Goal: Obtain resource: Obtain resource

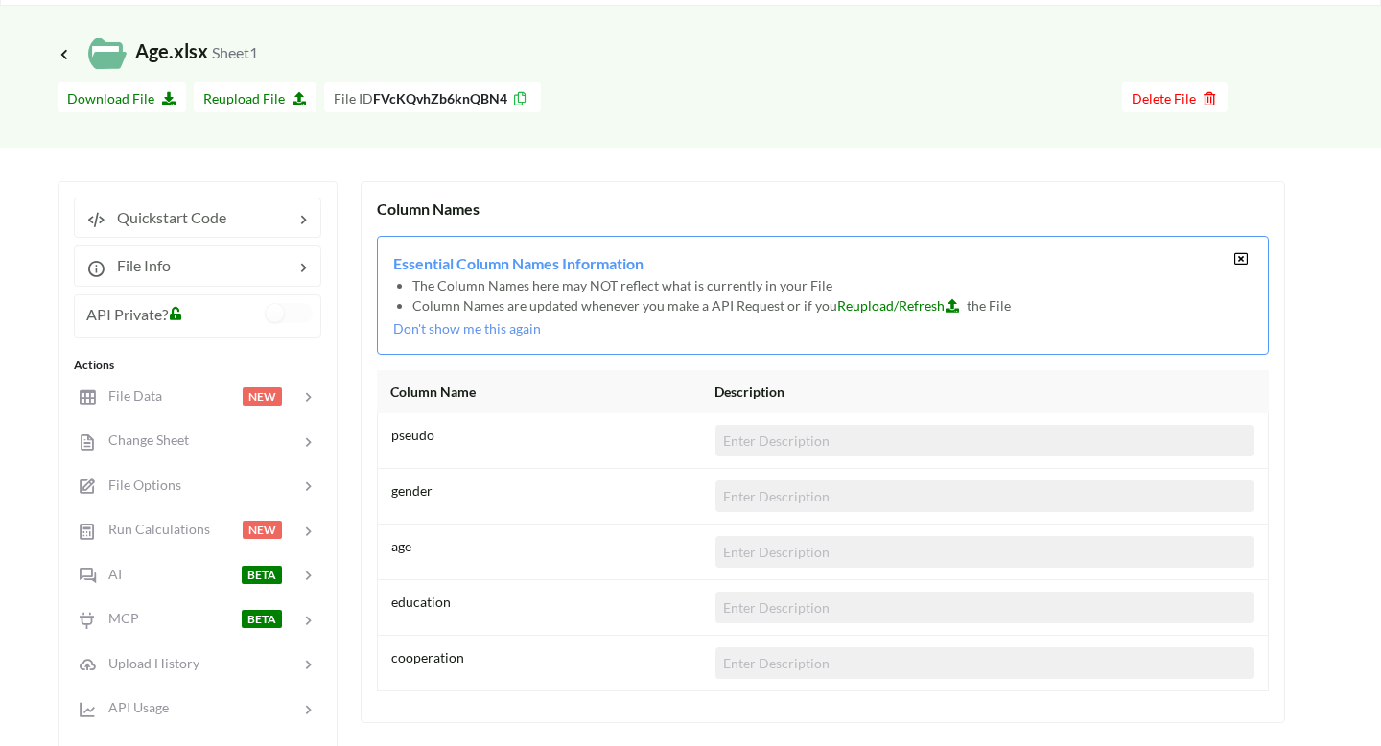
scroll to position [58, 0]
click at [126, 105] on button "Download File" at bounding box center [122, 96] width 129 height 30
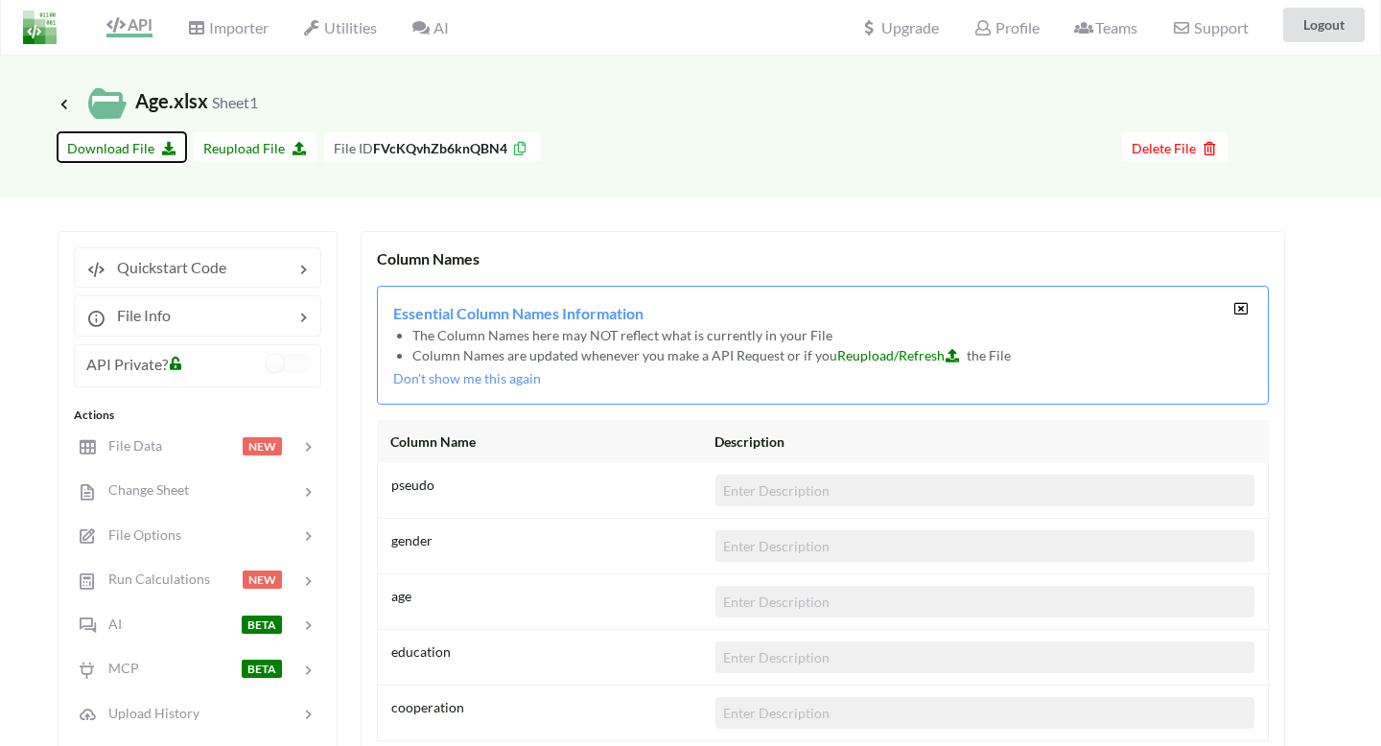
scroll to position [0, 0]
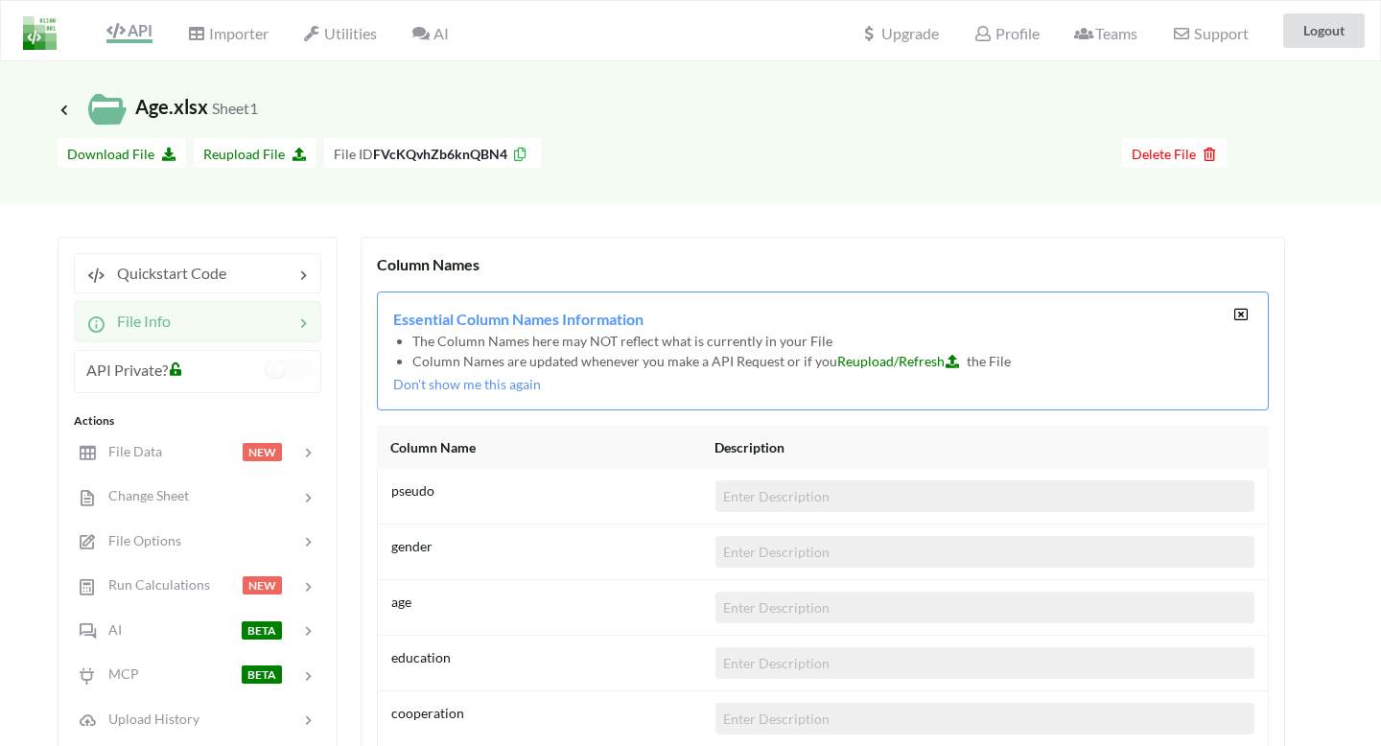
click at [171, 329] on span "File Info" at bounding box center [137, 321] width 65 height 18
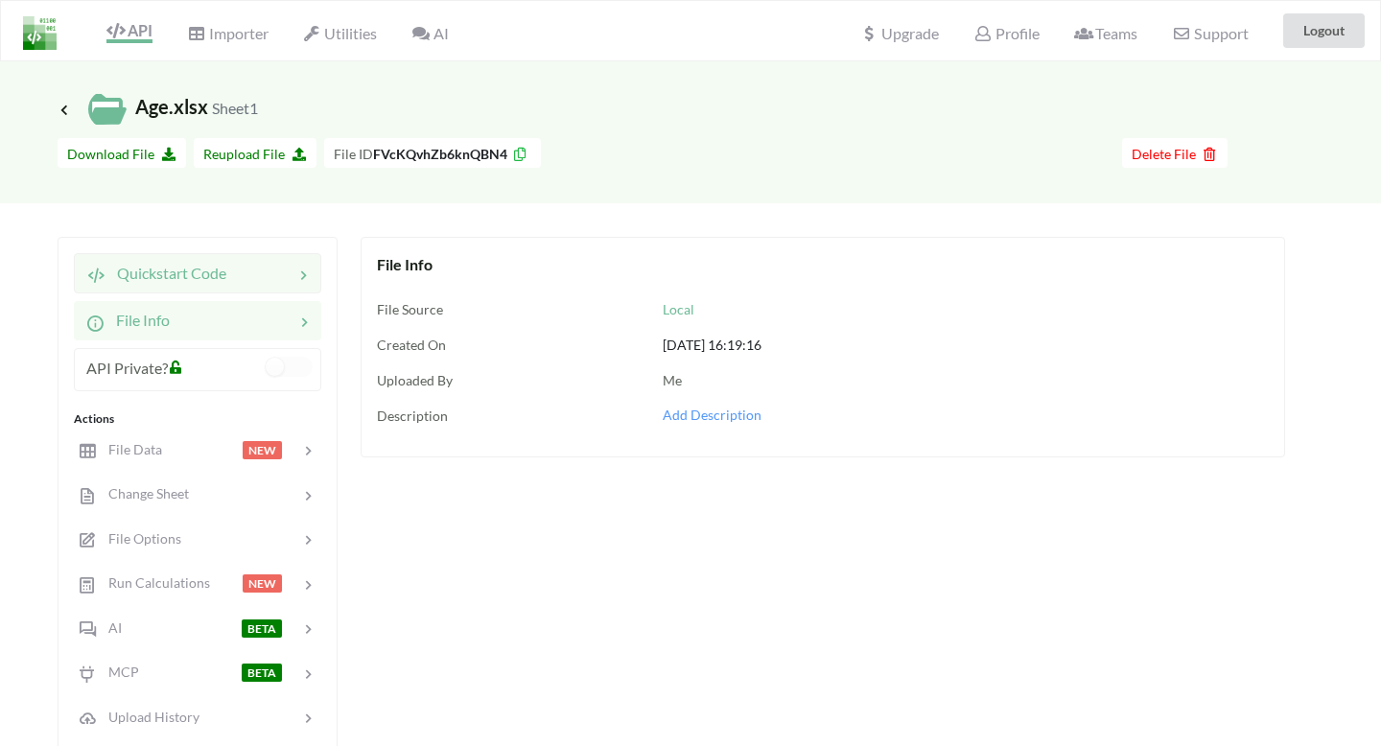
click at [198, 277] on span "Quickstart Code" at bounding box center [165, 273] width 121 height 18
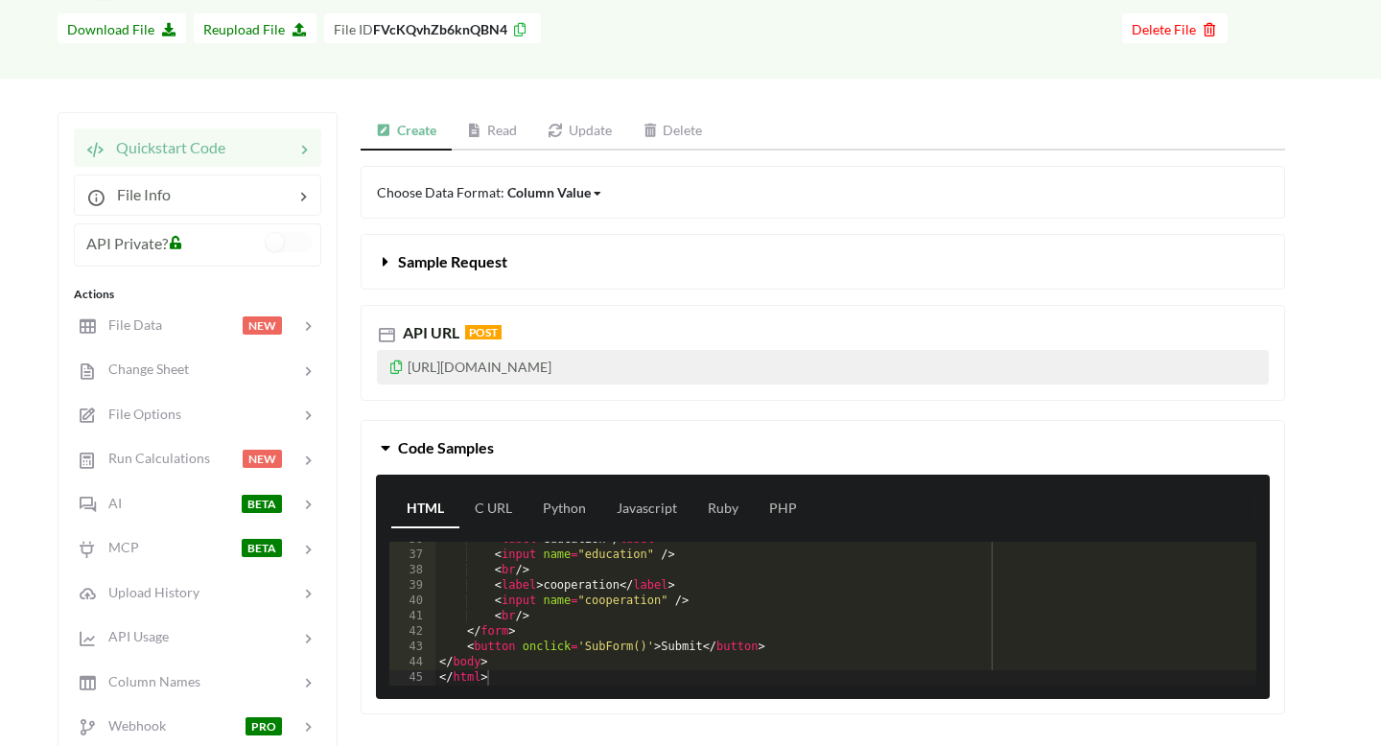
scroll to position [455, 0]
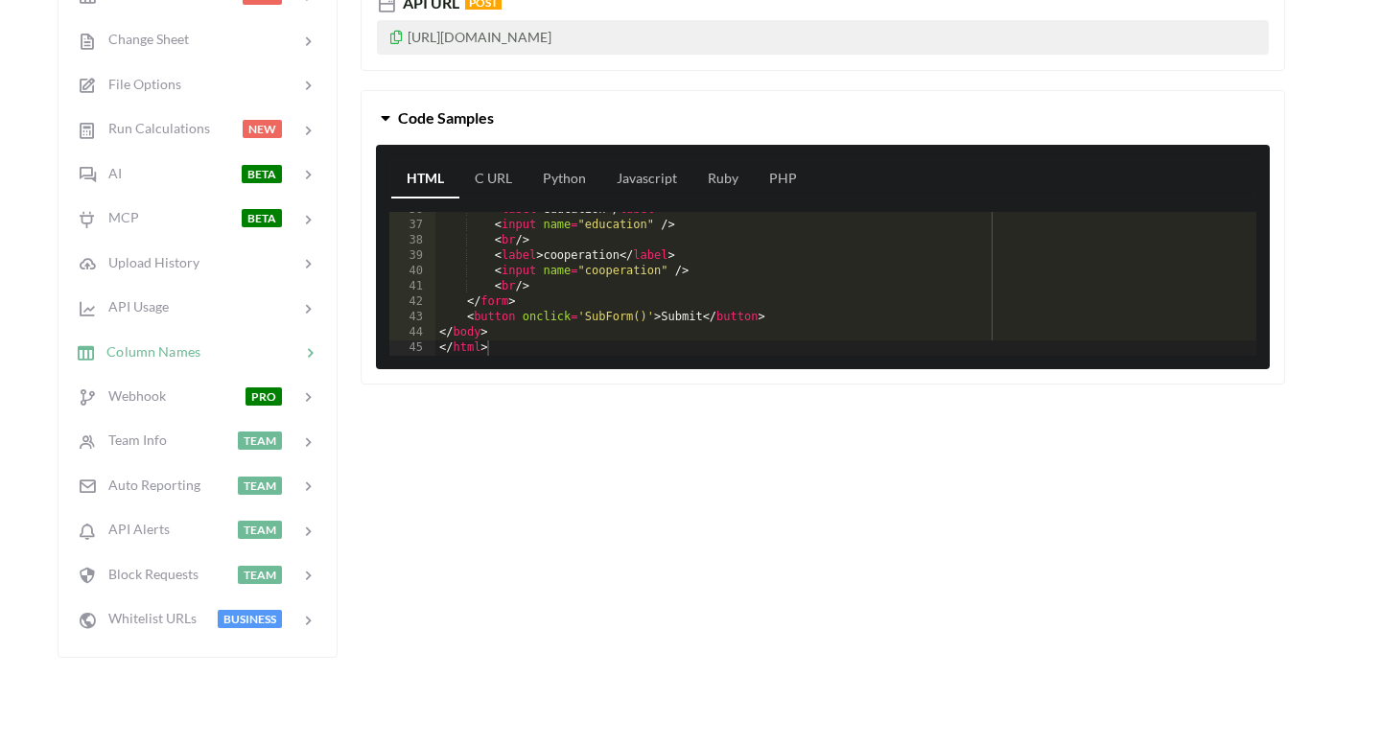
click at [207, 360] on div at bounding box center [250, 351] width 100 height 22
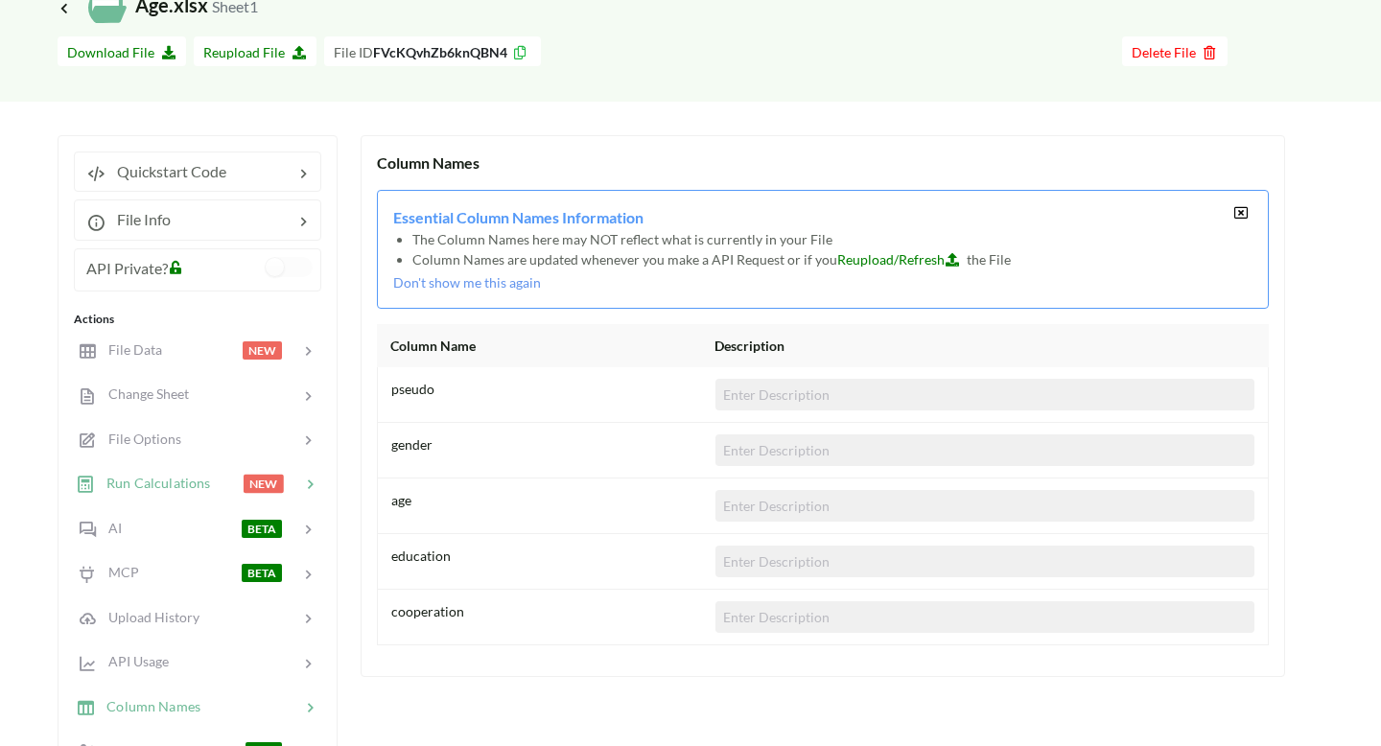
scroll to position [0, 0]
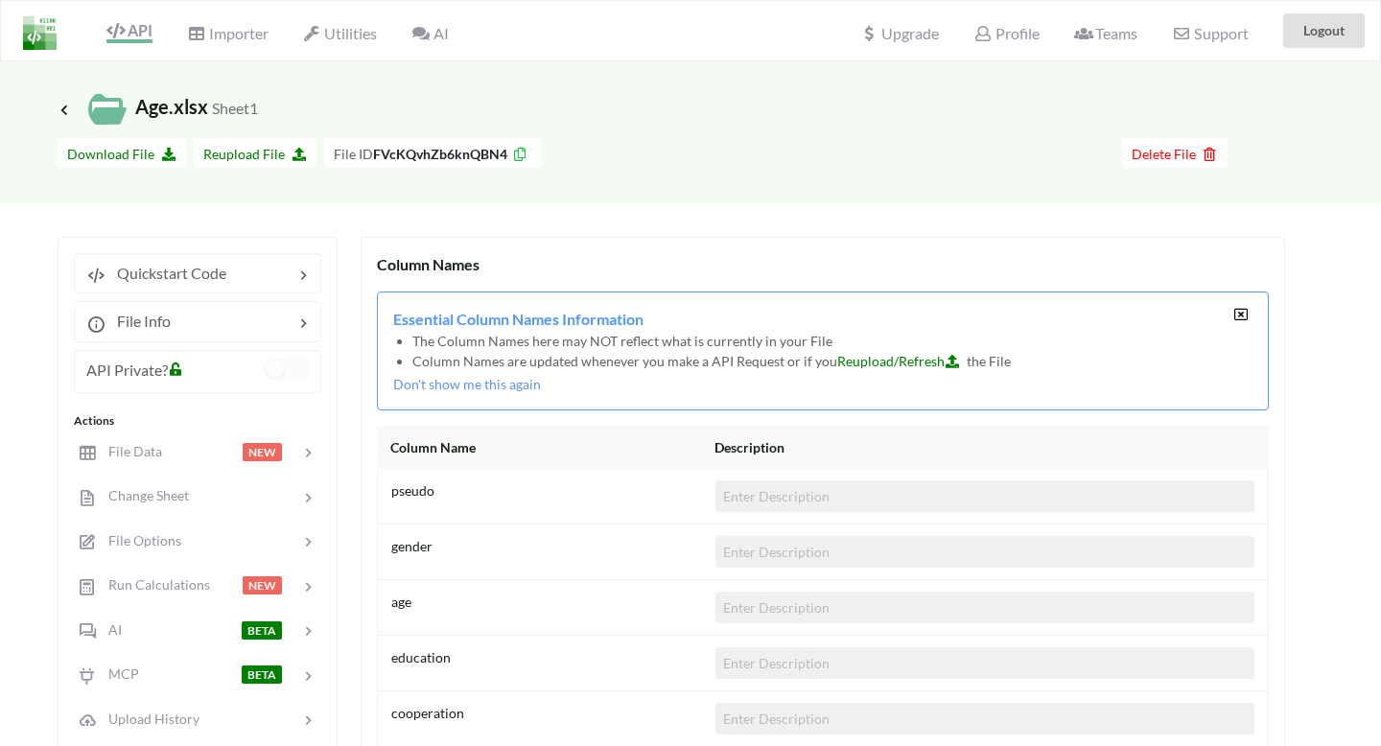
click at [896, 362] on span "Reupload/Refresh" at bounding box center [901, 361] width 129 height 16
click at [228, 40] on span "Importer" at bounding box center [227, 35] width 81 height 23
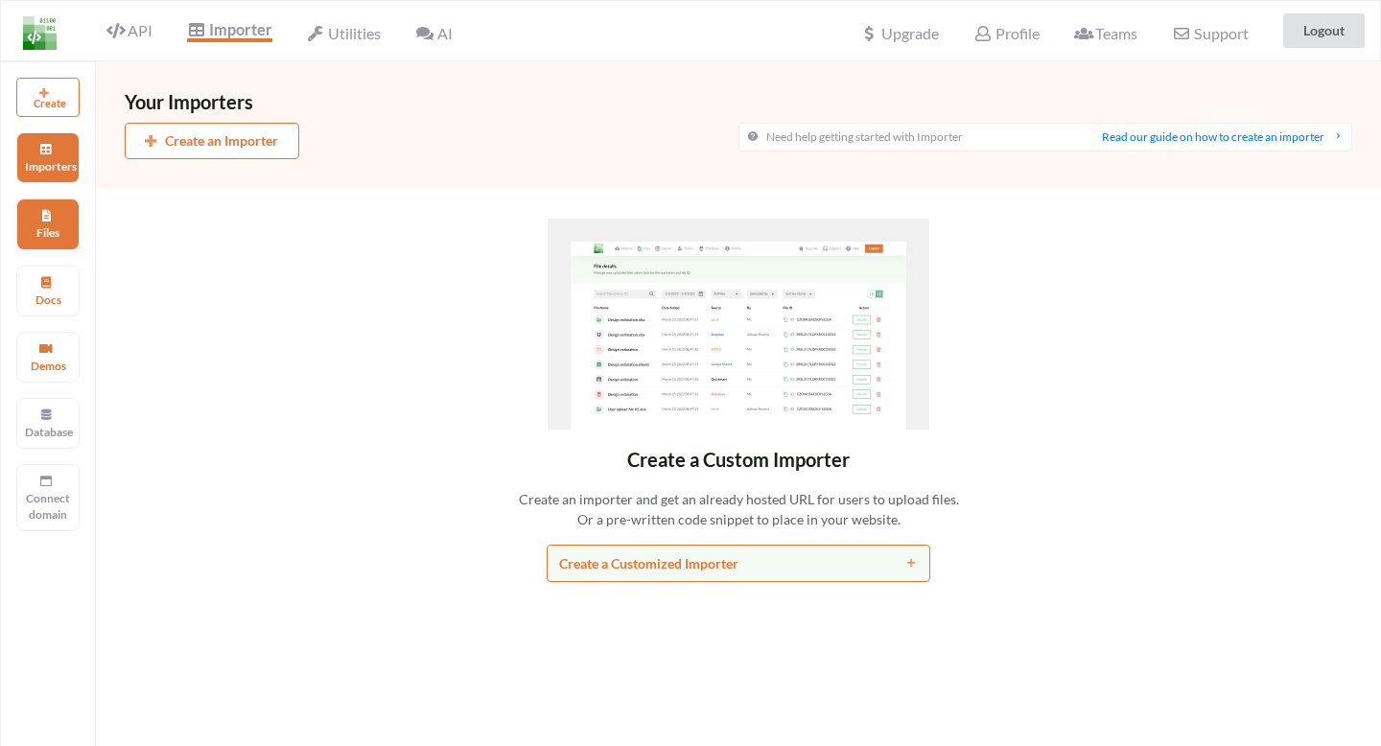
click at [34, 237] on p "Files" at bounding box center [48, 232] width 46 height 16
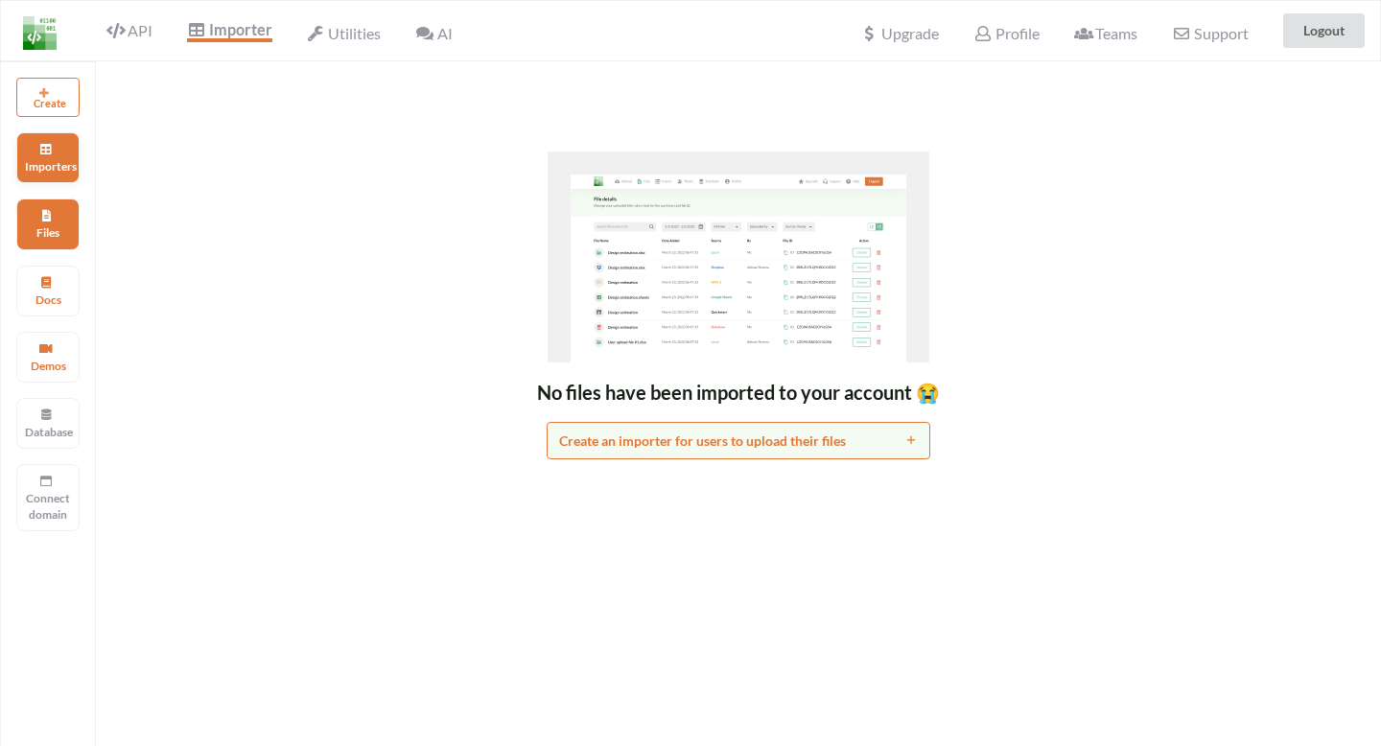
click at [44, 163] on p "Importers" at bounding box center [48, 166] width 46 height 16
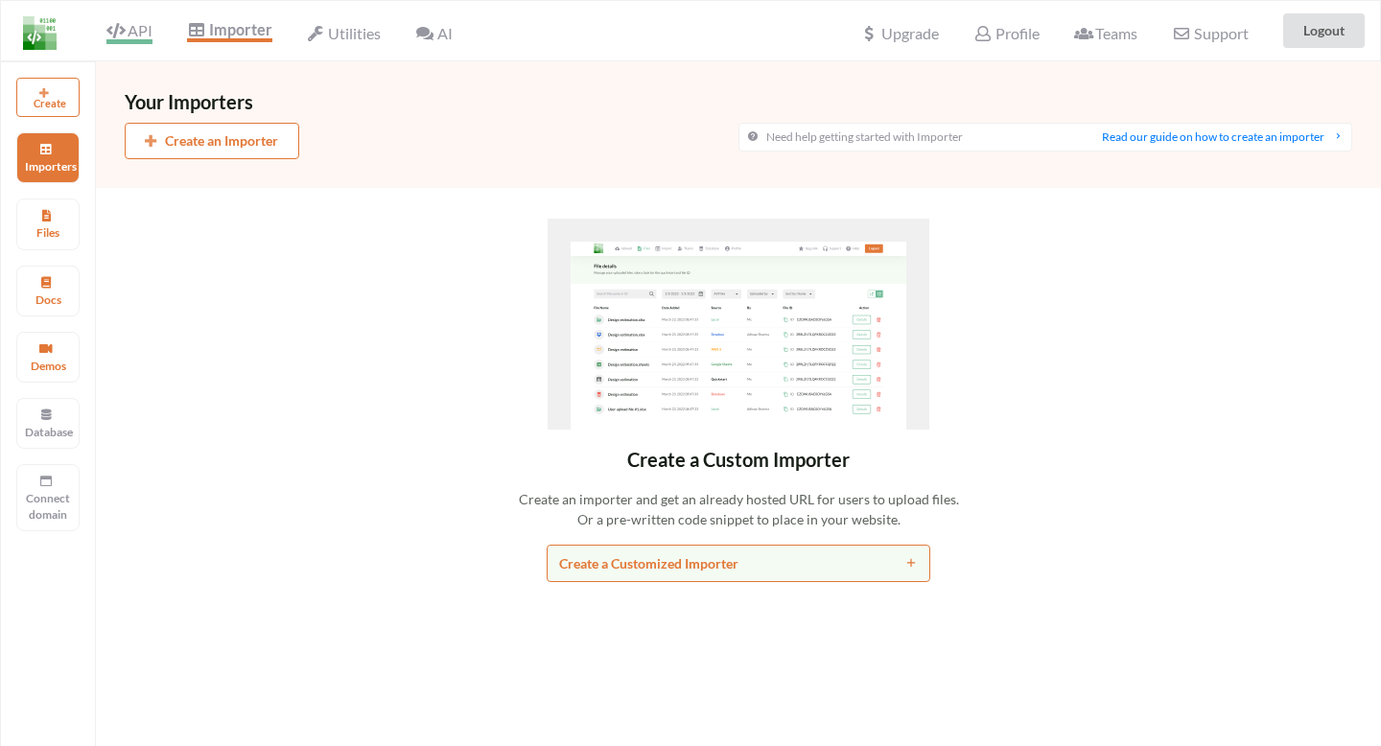
click at [127, 41] on span "API" at bounding box center [129, 32] width 46 height 23
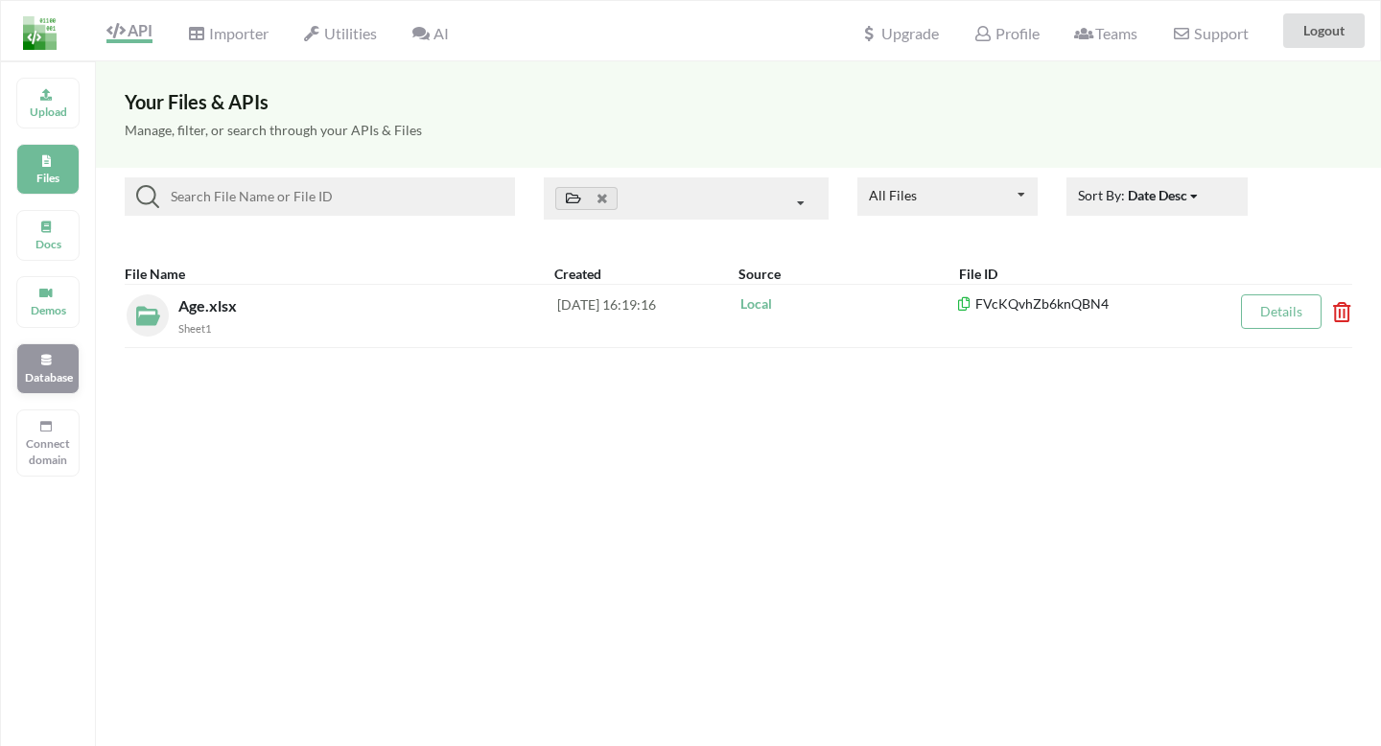
click at [46, 350] on div "Database" at bounding box center [47, 368] width 63 height 51
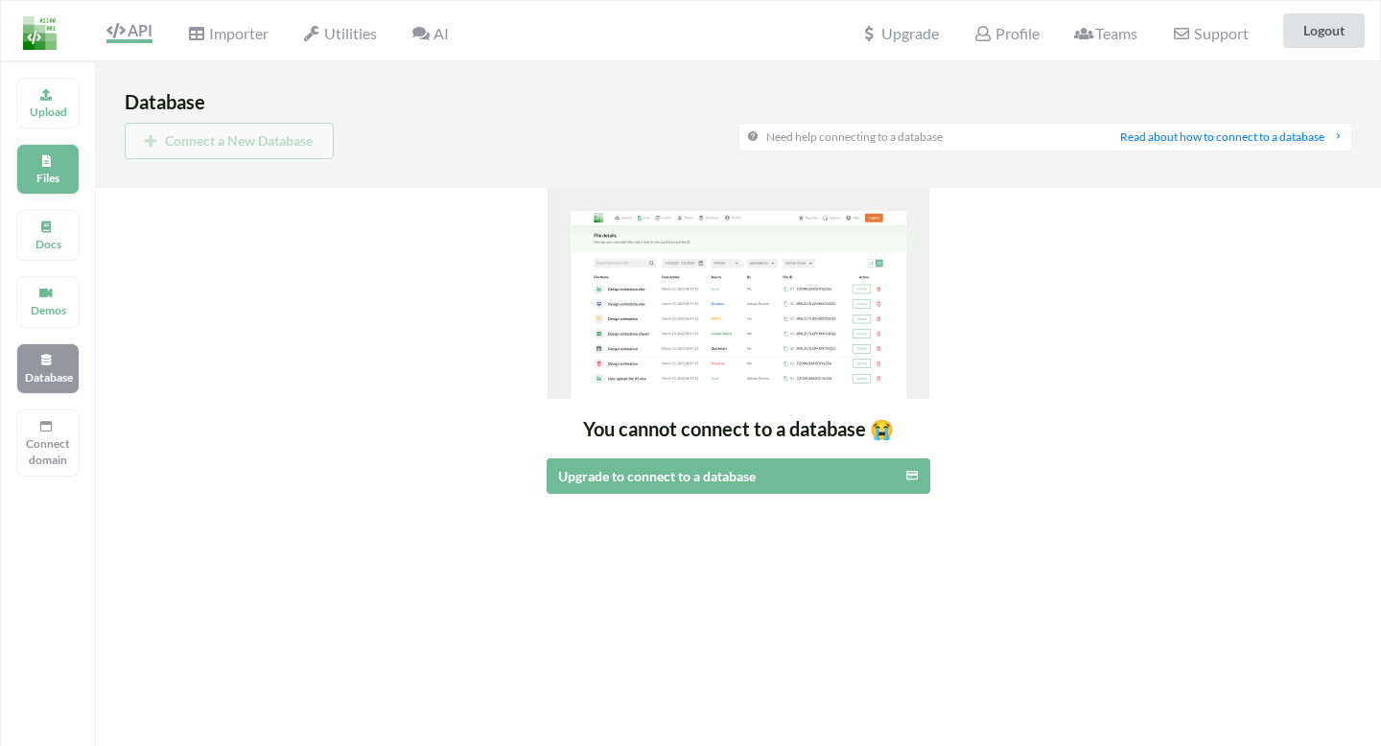
click at [76, 173] on div "Files" at bounding box center [47, 169] width 63 height 51
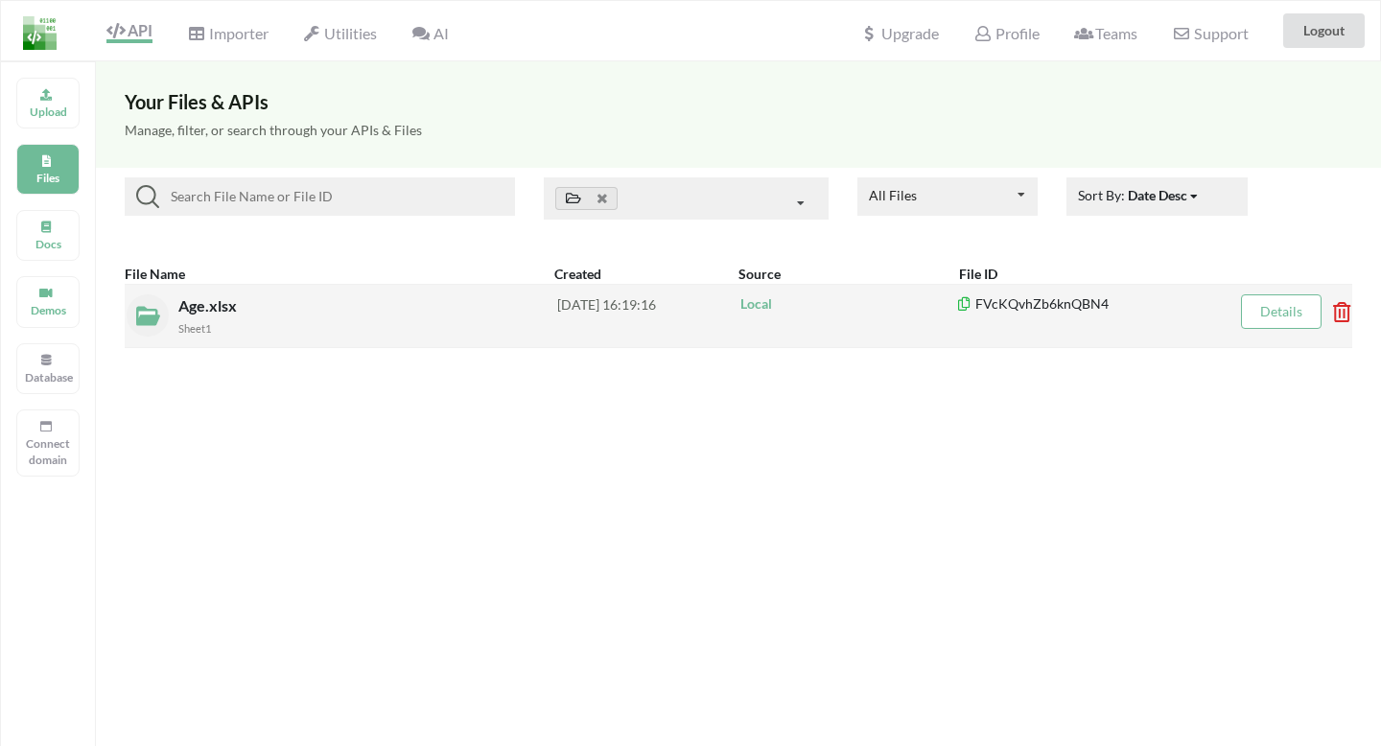
click at [230, 305] on span "Age.xlsx" at bounding box center [209, 305] width 62 height 18
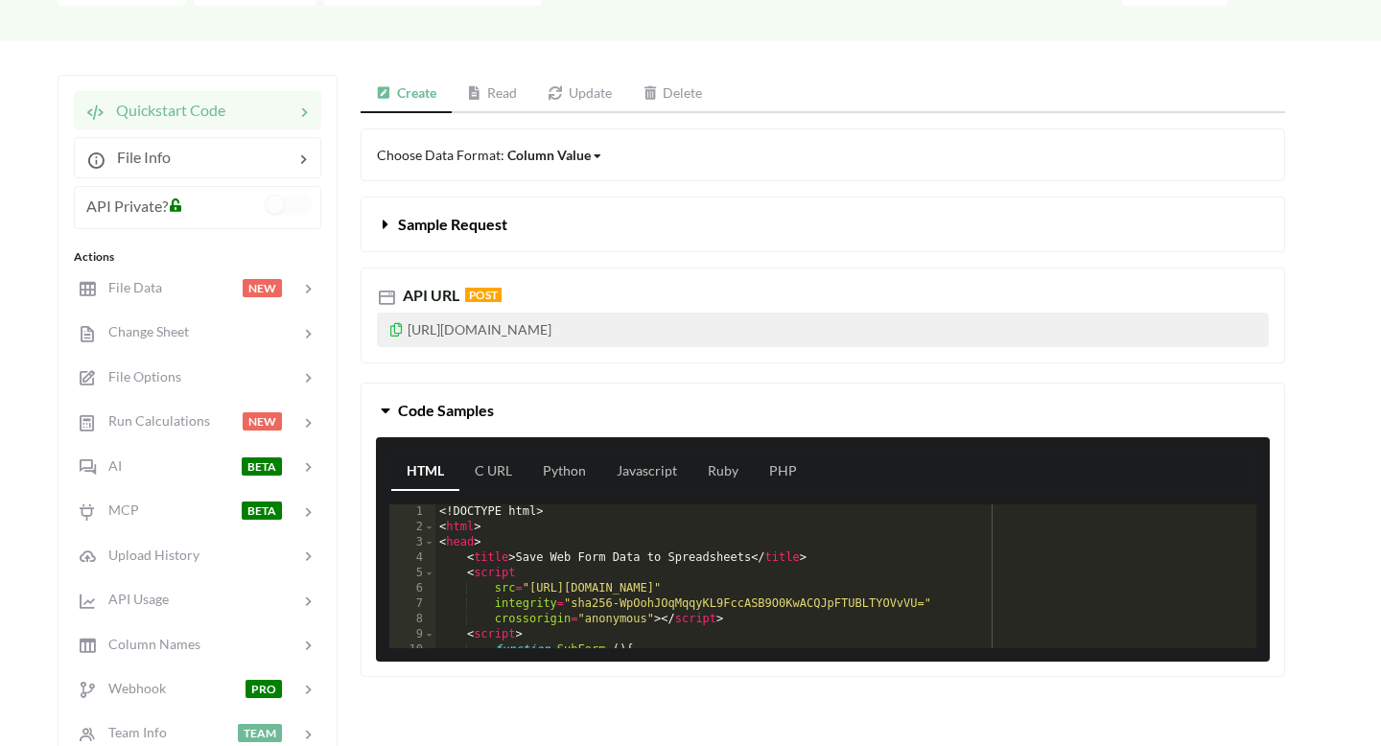
scroll to position [182, 0]
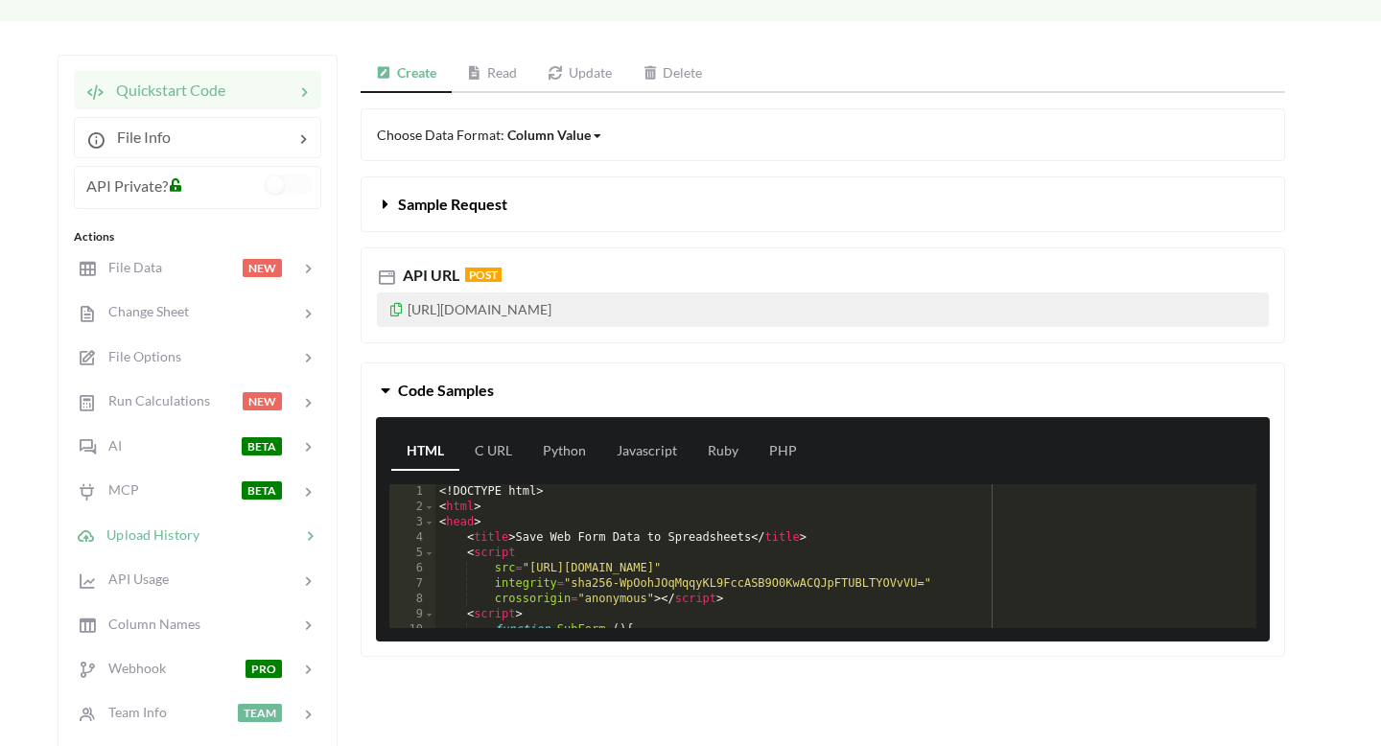
click at [218, 531] on div at bounding box center [249, 535] width 101 height 22
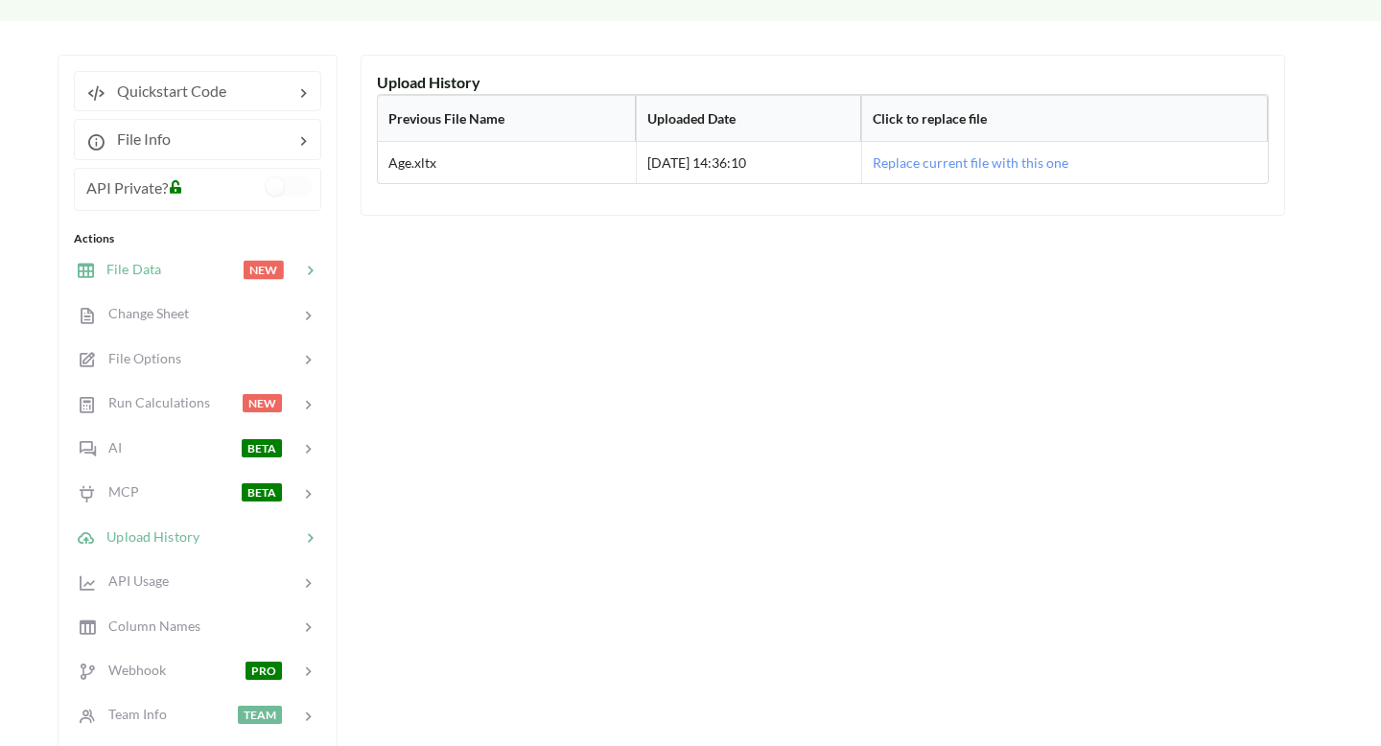
click at [234, 269] on div at bounding box center [202, 270] width 82 height 22
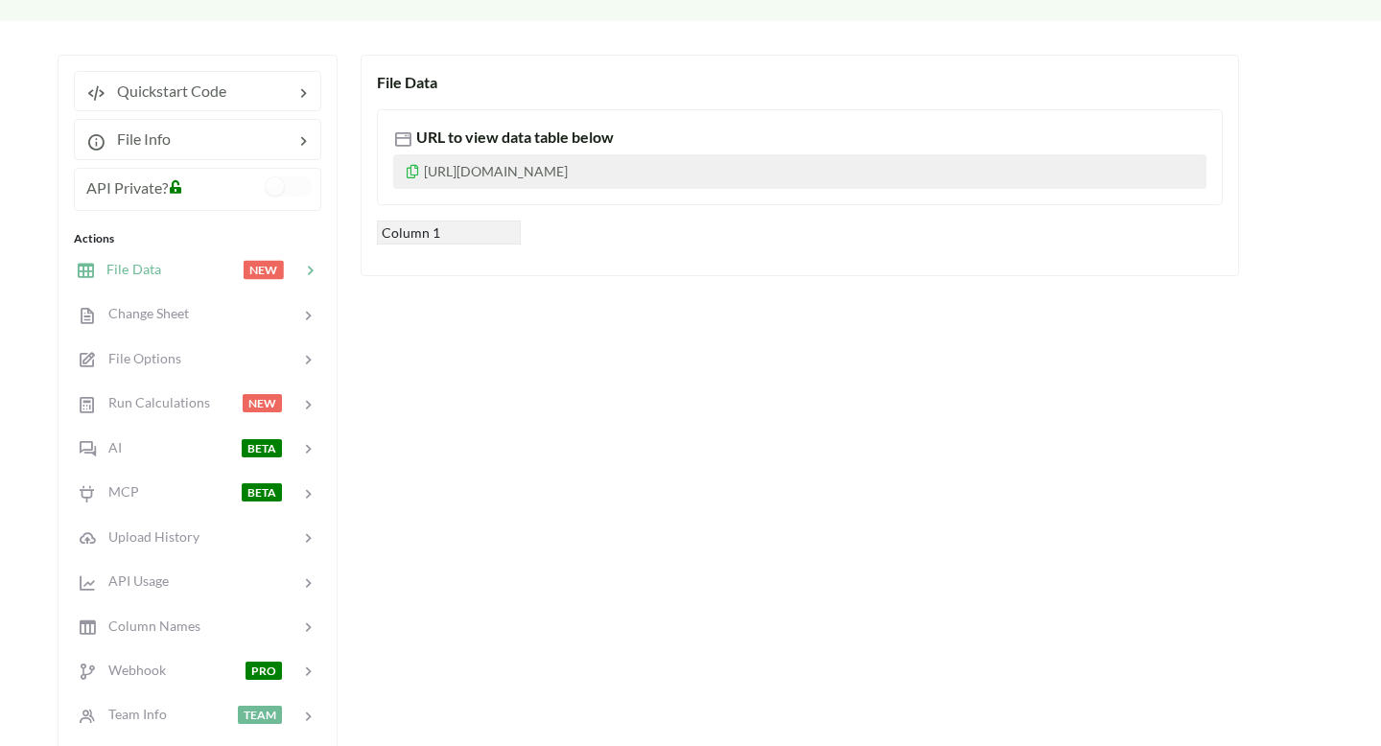
click at [227, 292] on div "File Data NEW" at bounding box center [197, 268] width 252 height 45
click at [223, 304] on div at bounding box center [244, 314] width 111 height 22
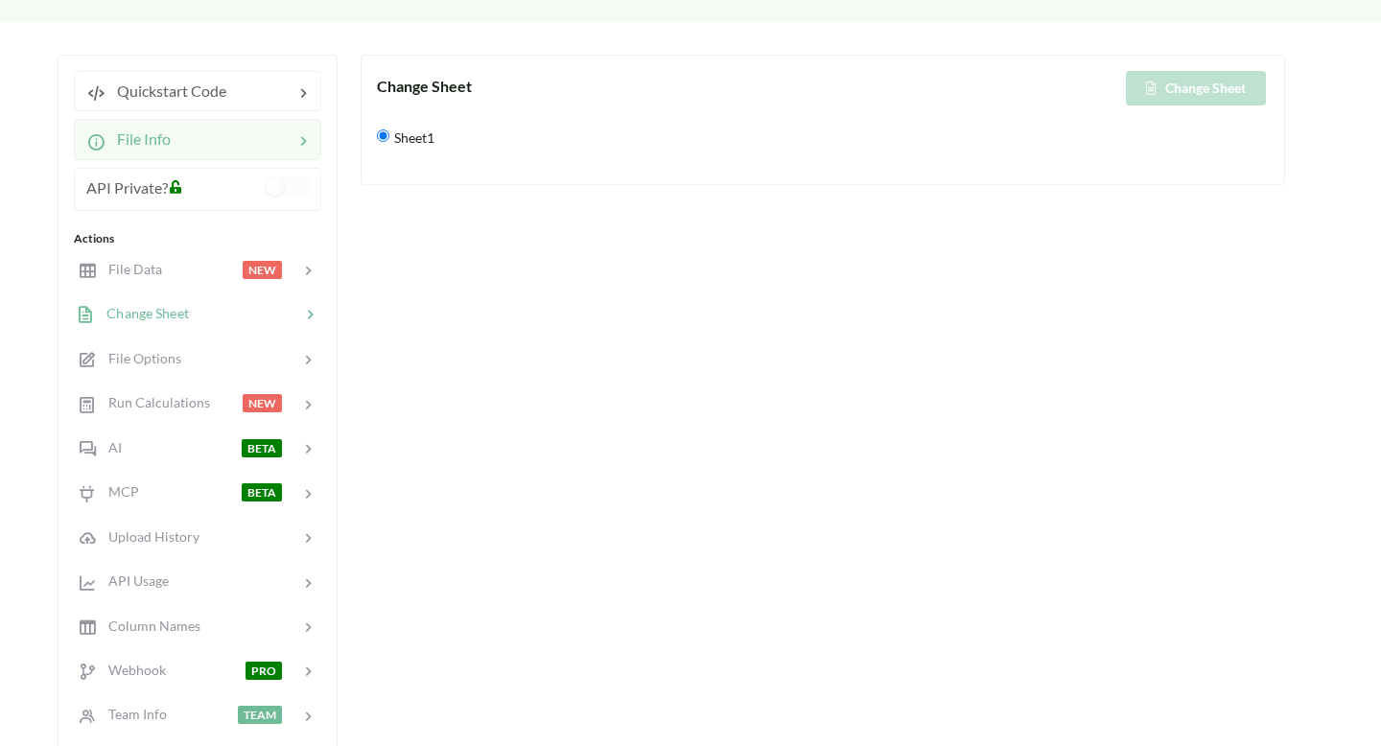
click at [241, 143] on div at bounding box center [232, 139] width 123 height 23
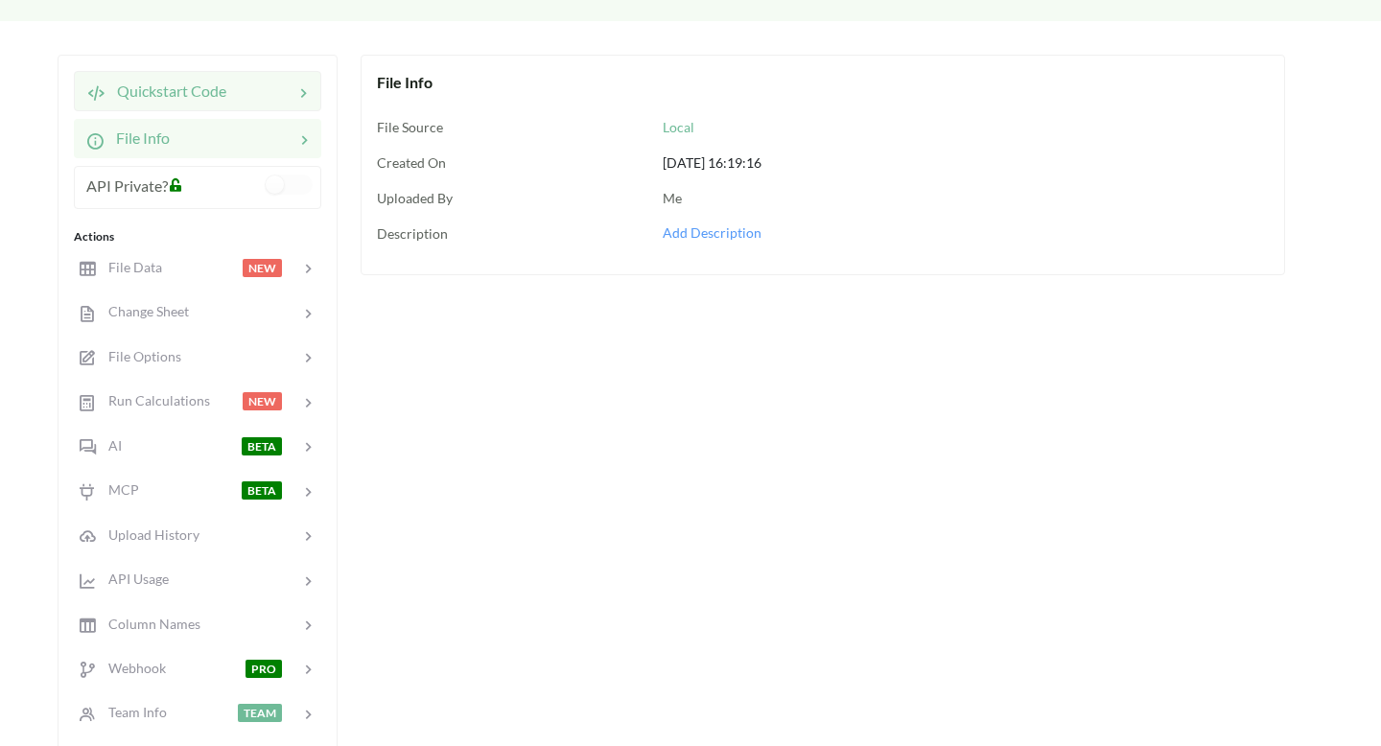
click at [254, 102] on div at bounding box center [259, 91] width 67 height 23
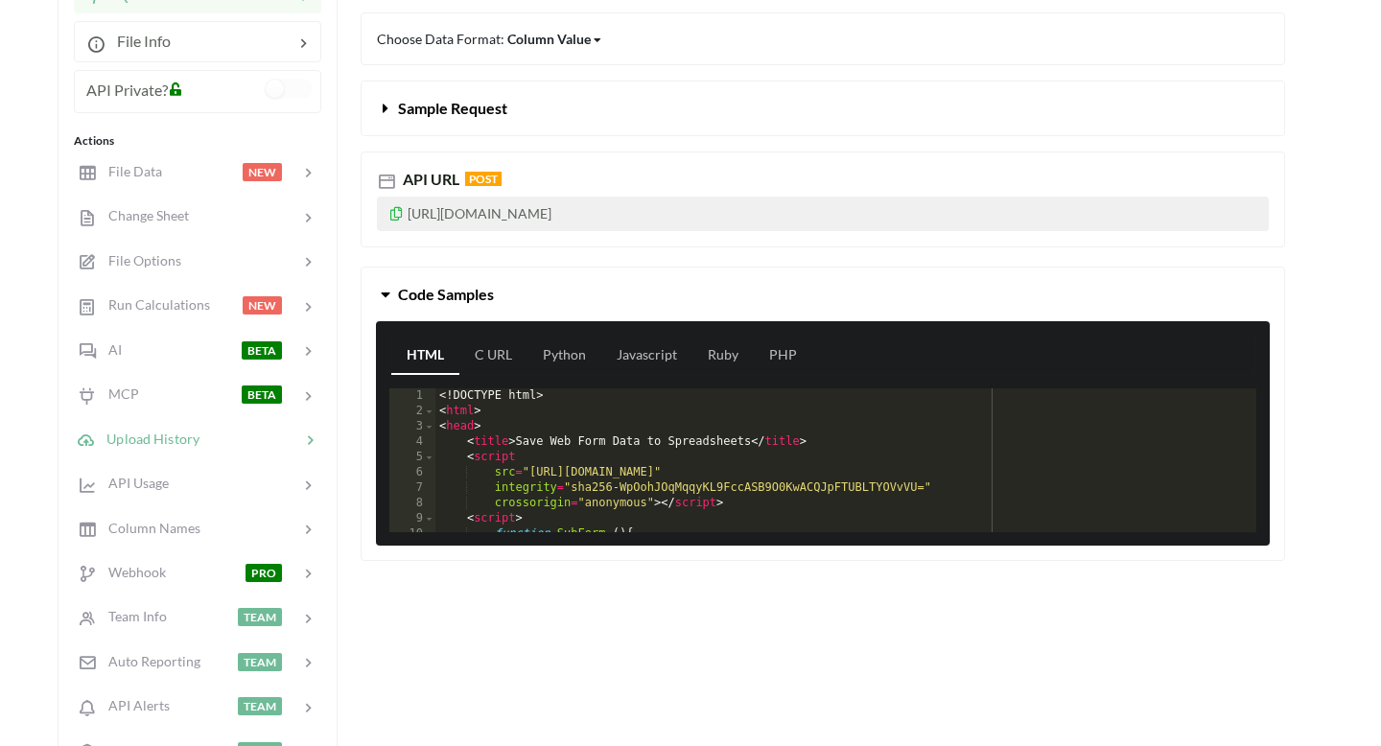
scroll to position [291, 0]
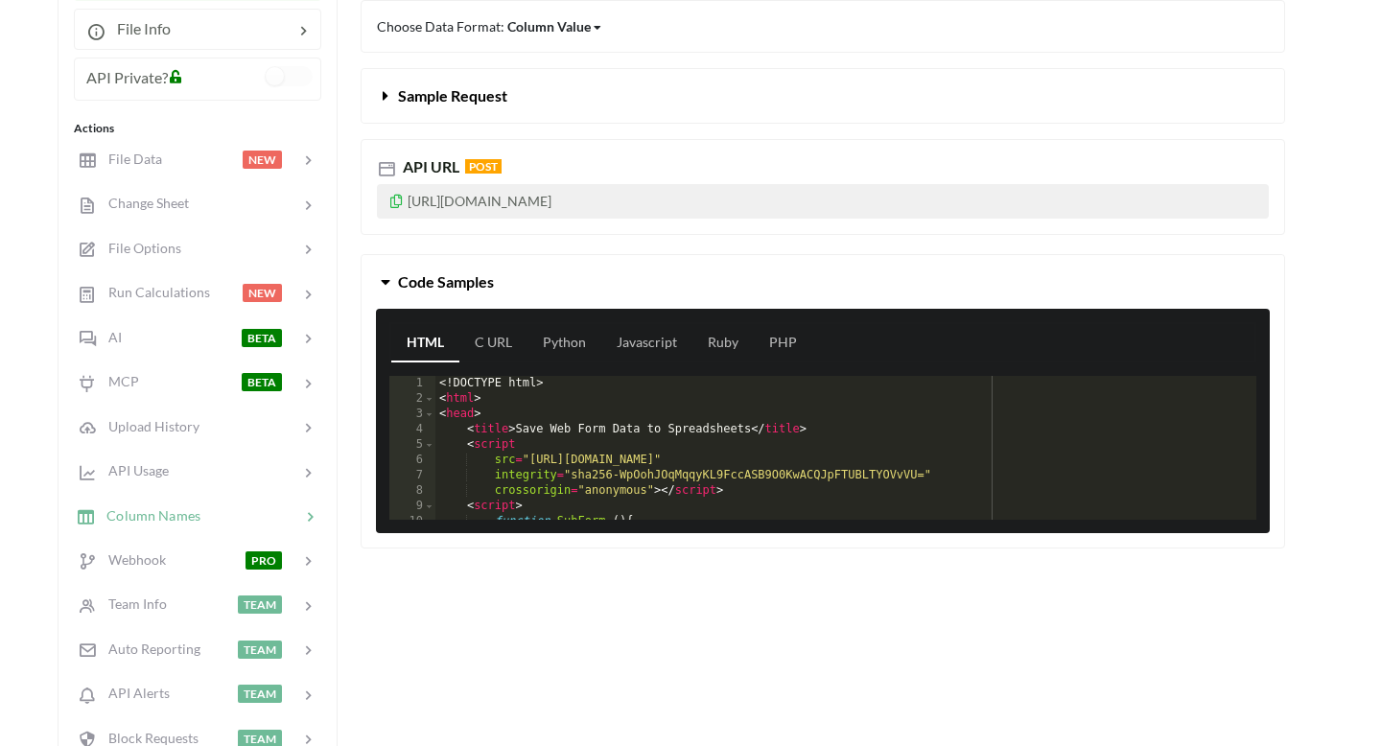
click at [175, 519] on span "Column Names" at bounding box center [147, 514] width 105 height 16
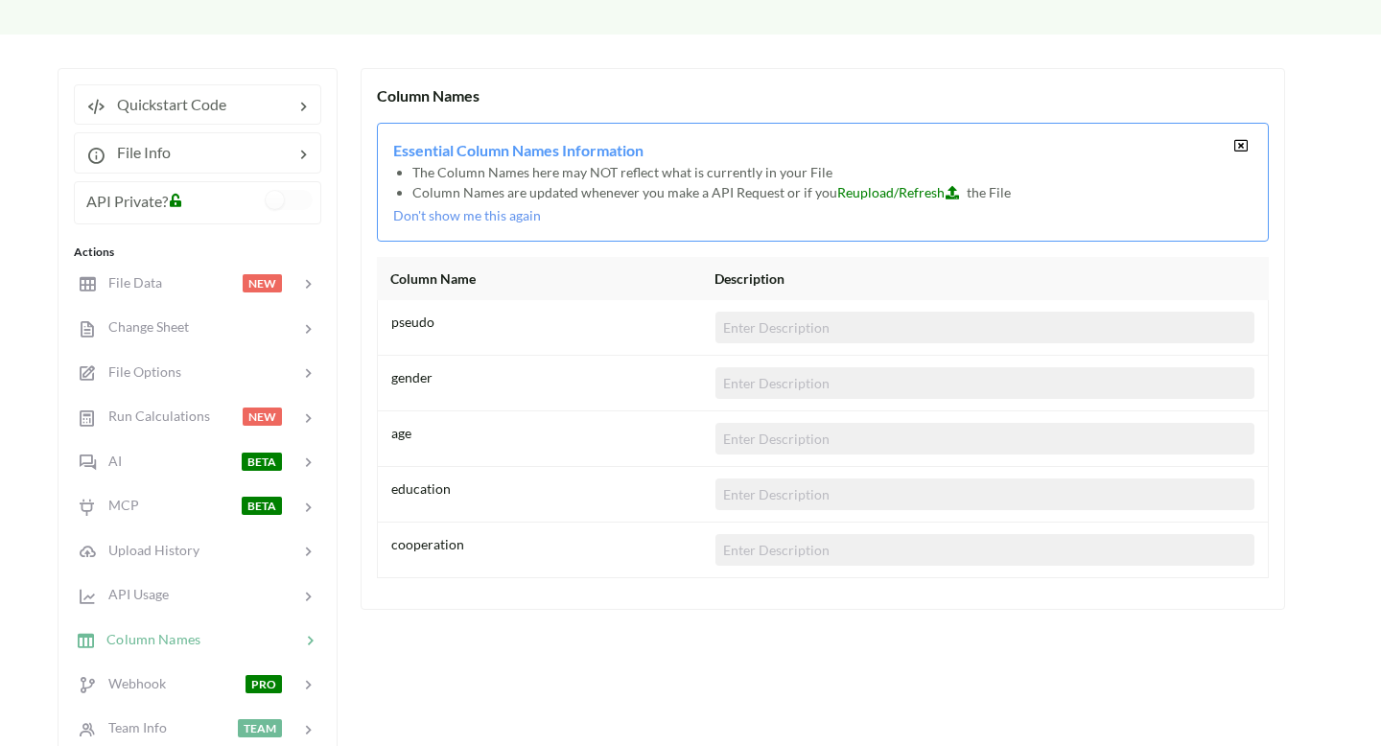
scroll to position [157, 0]
